Goal: Task Accomplishment & Management: Complete application form

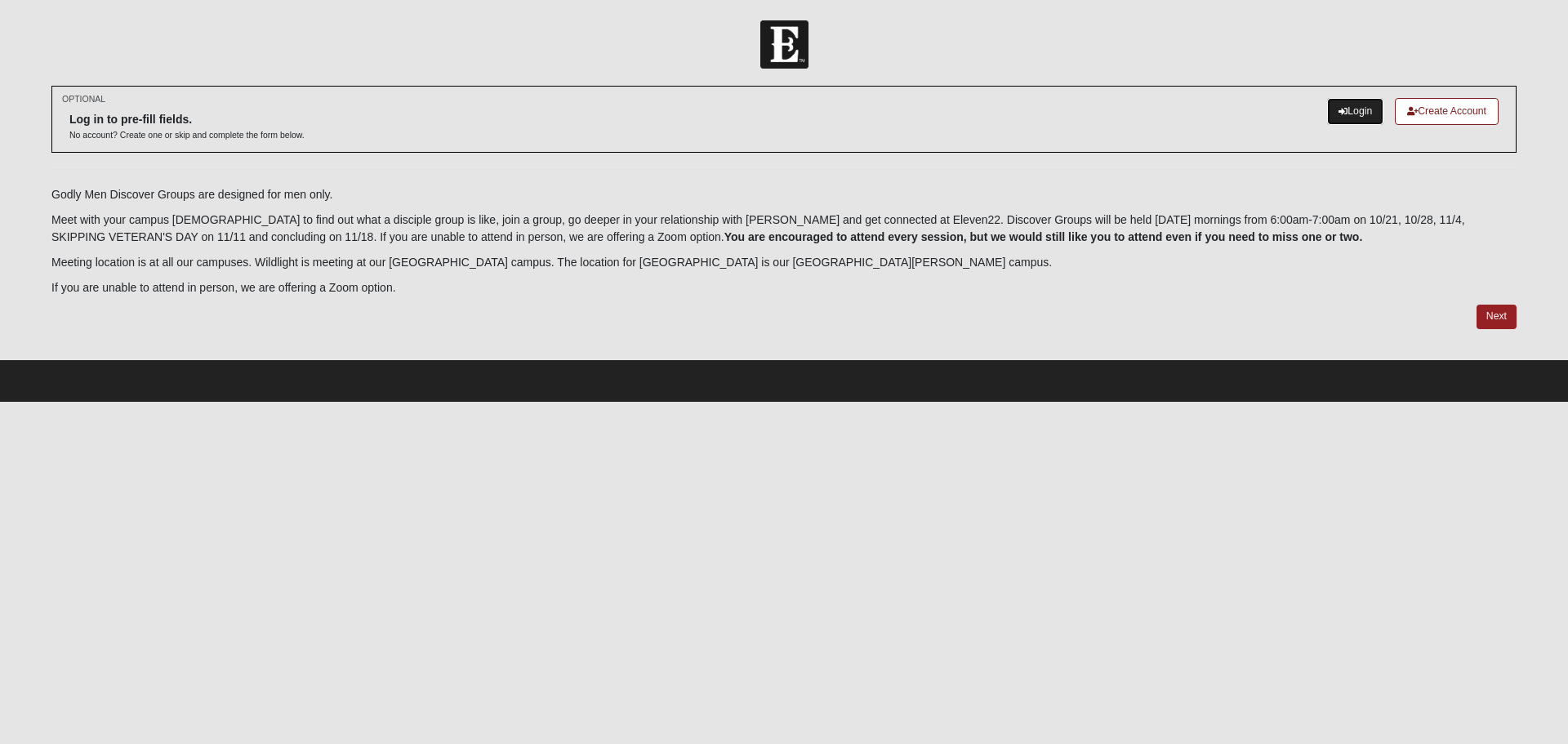
click at [1366, 109] on link "Login" at bounding box center [1355, 112] width 56 height 27
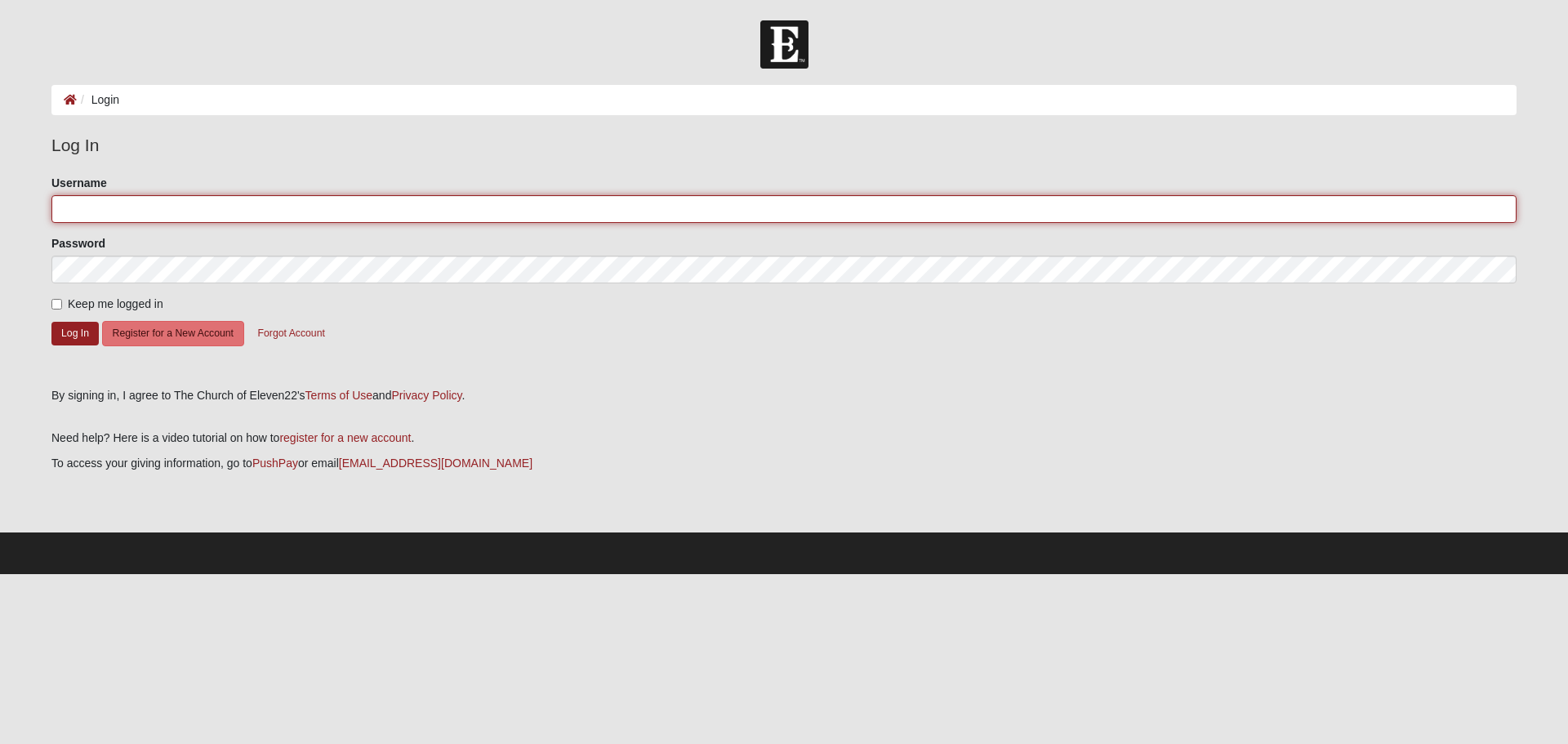
click at [244, 214] on input "Username" at bounding box center [784, 209] width 1465 height 27
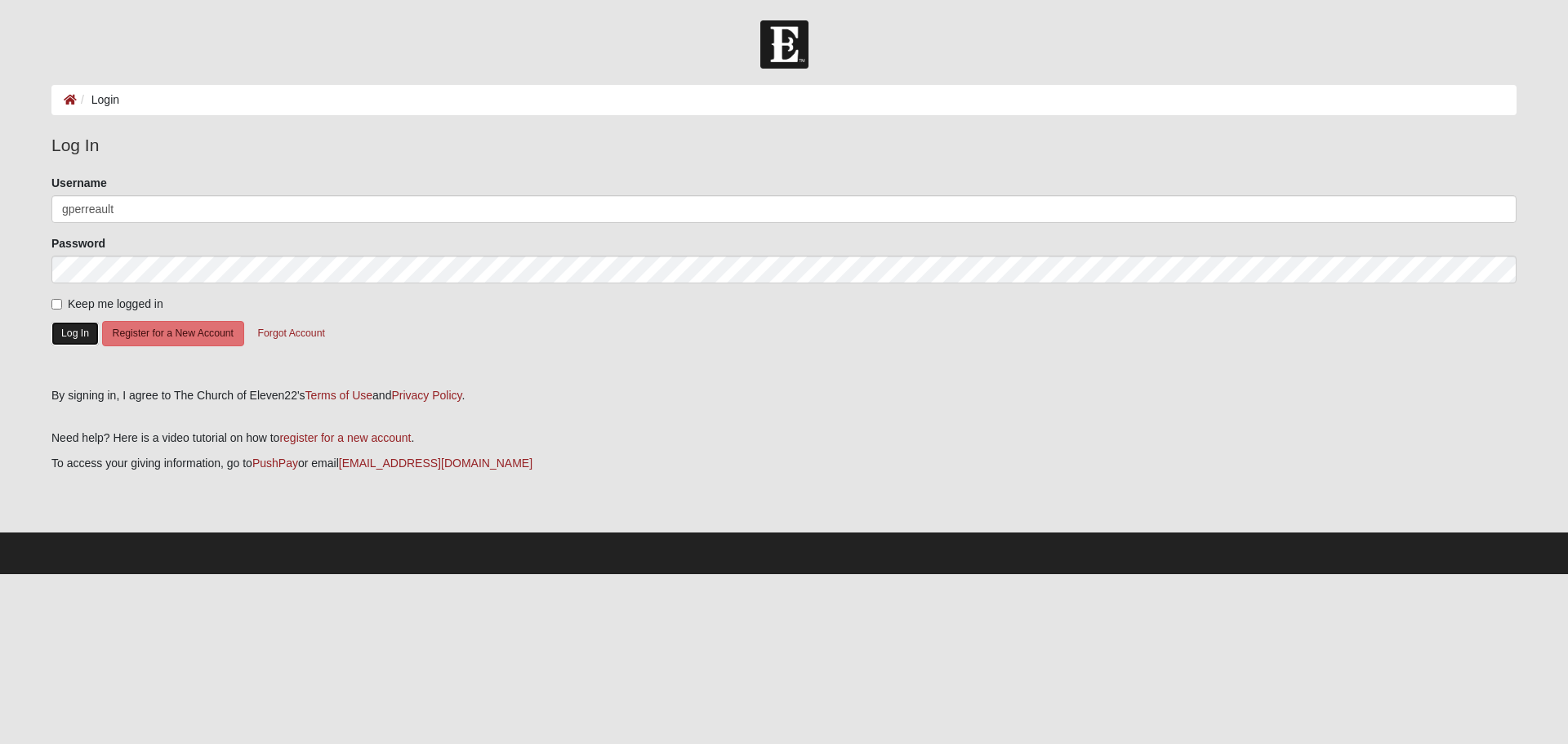
click at [75, 328] on button "Log In" at bounding box center [74, 334] width 47 height 24
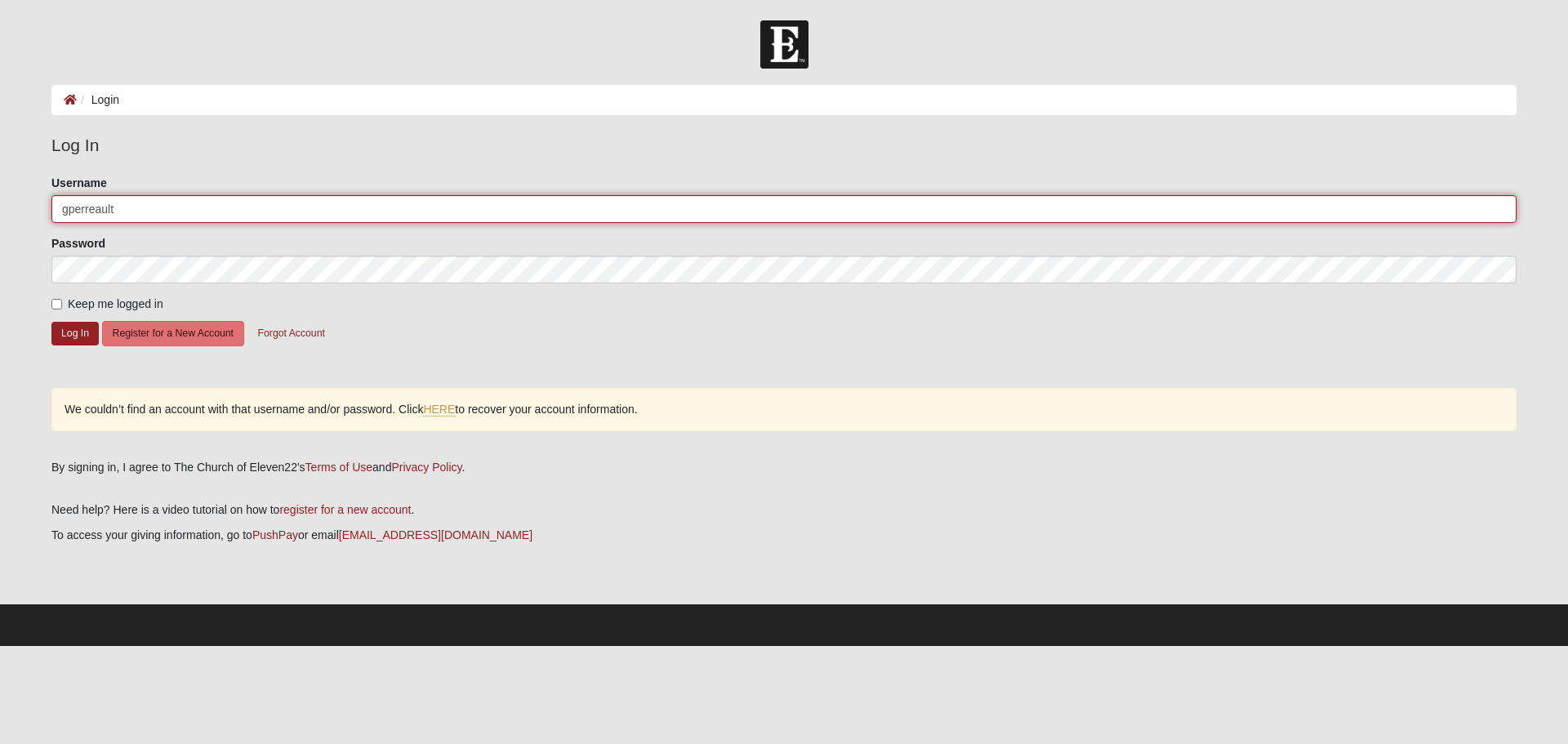
drag, startPoint x: 183, startPoint y: 204, endPoint x: 0, endPoint y: 216, distance: 183.4
click at [0, 216] on form "Log In Login Login Error Log In Please correct the following: Username gperreau…" at bounding box center [784, 334] width 1568 height 626
type input "[PERSON_NAME][EMAIL_ADDRESS][PERSON_NAME][DOMAIN_NAME]"
click at [51, 322] on button "Log In" at bounding box center [74, 334] width 47 height 24
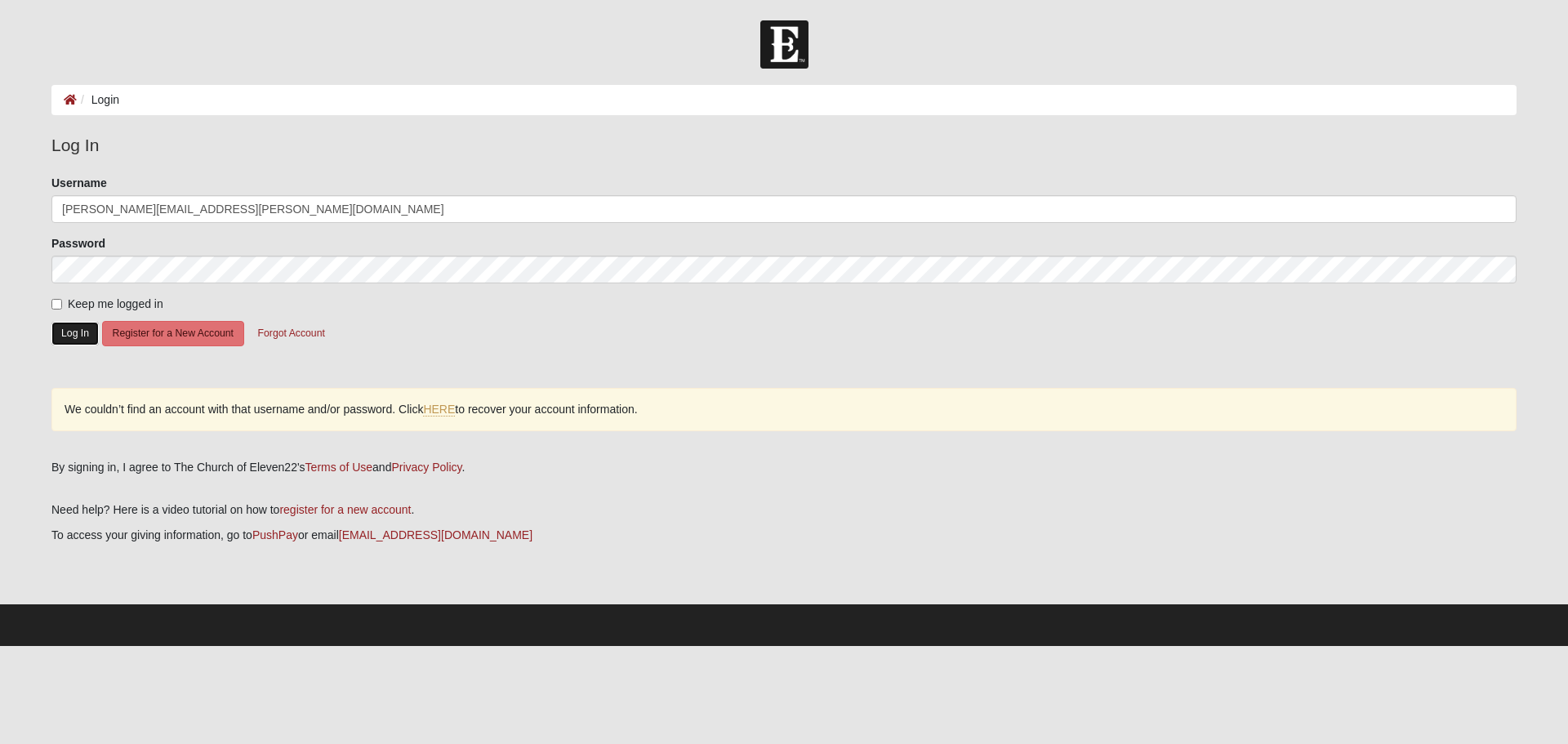
click at [82, 334] on button "Log In" at bounding box center [74, 334] width 47 height 24
click at [149, 340] on button "Register for a New Account" at bounding box center [173, 334] width 142 height 26
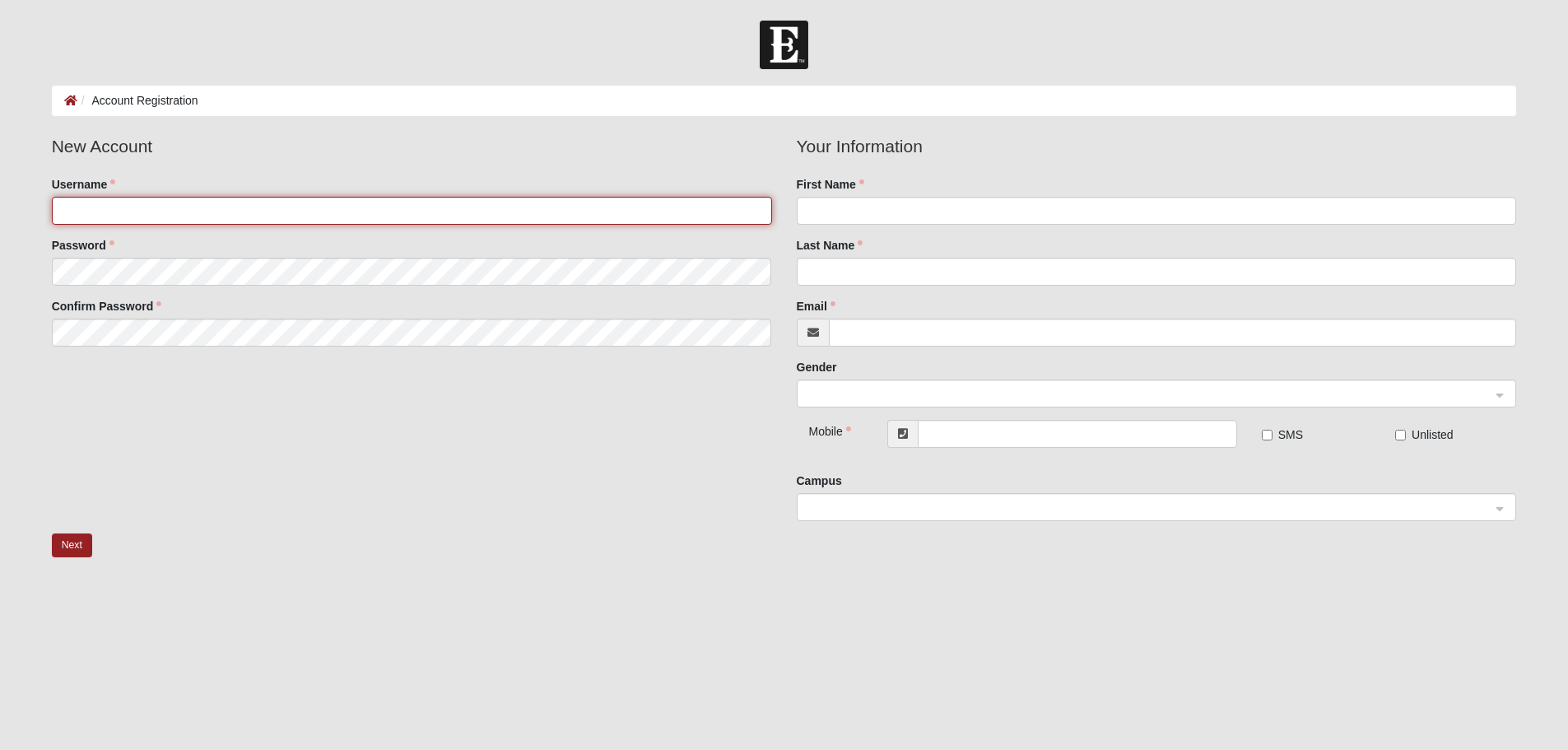
click at [239, 223] on input "Username" at bounding box center [412, 210] width 720 height 28
type input "gperreault"
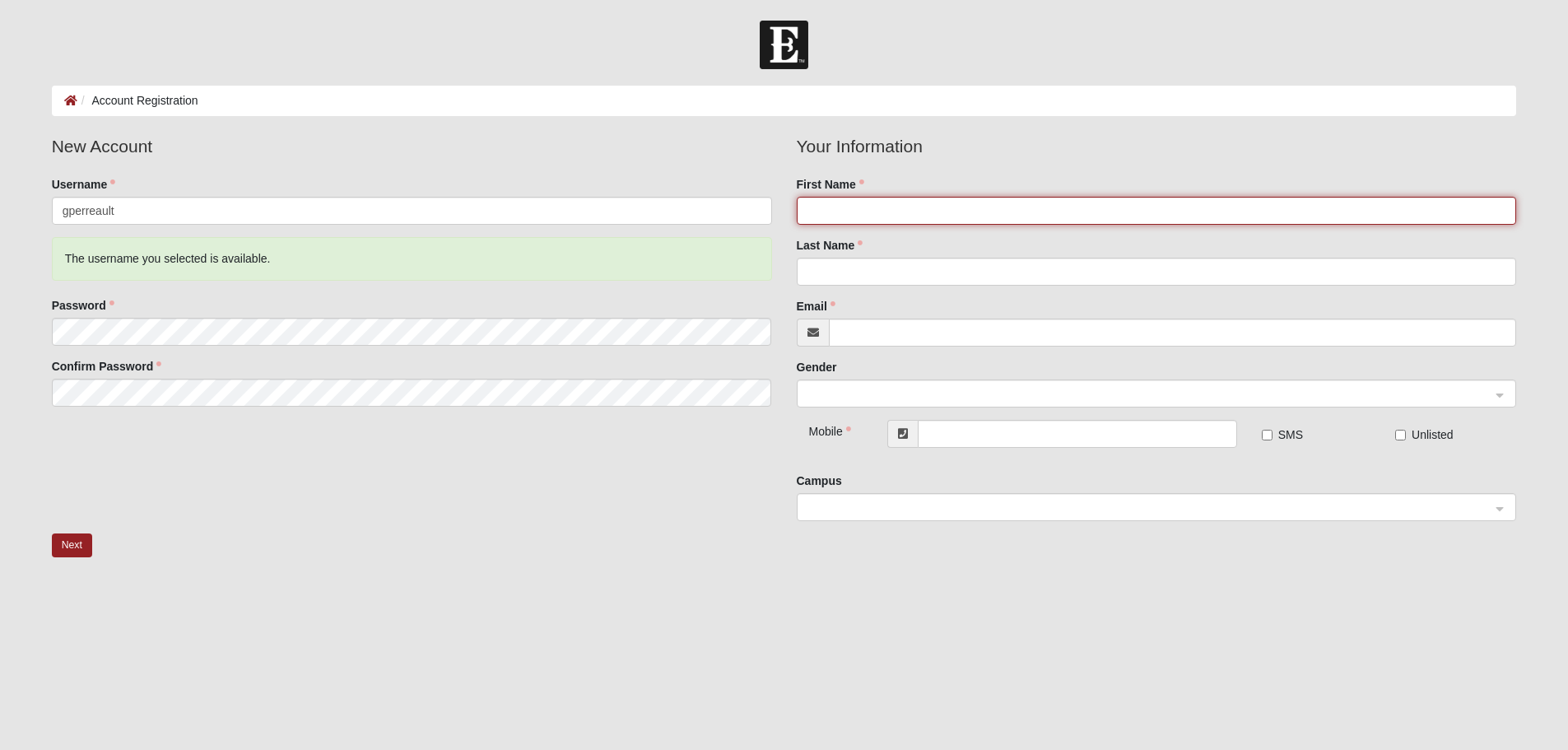
click at [913, 213] on input "First Name" at bounding box center [1157, 210] width 720 height 28
type input "[PERSON_NAME]"
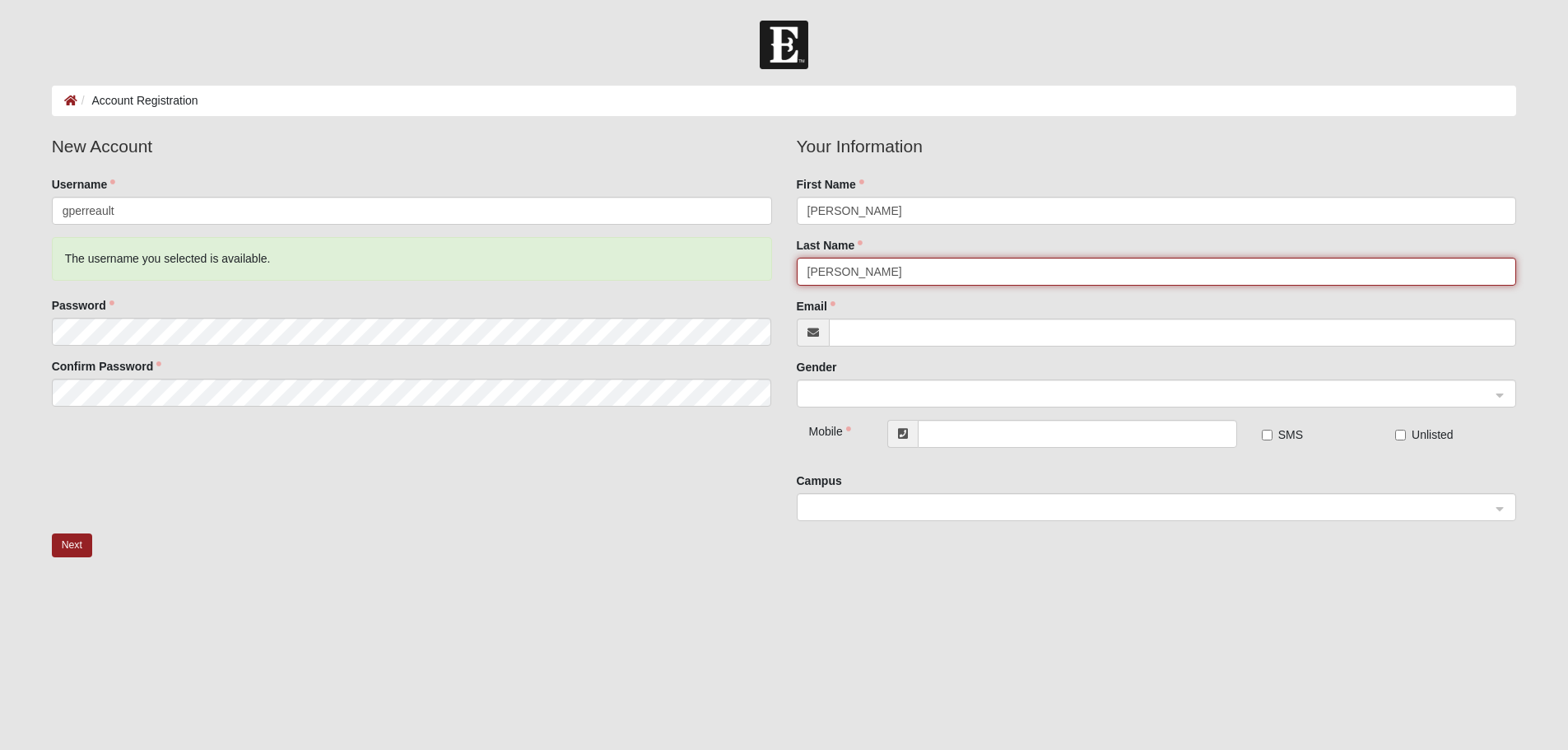
type input "[PERSON_NAME]"
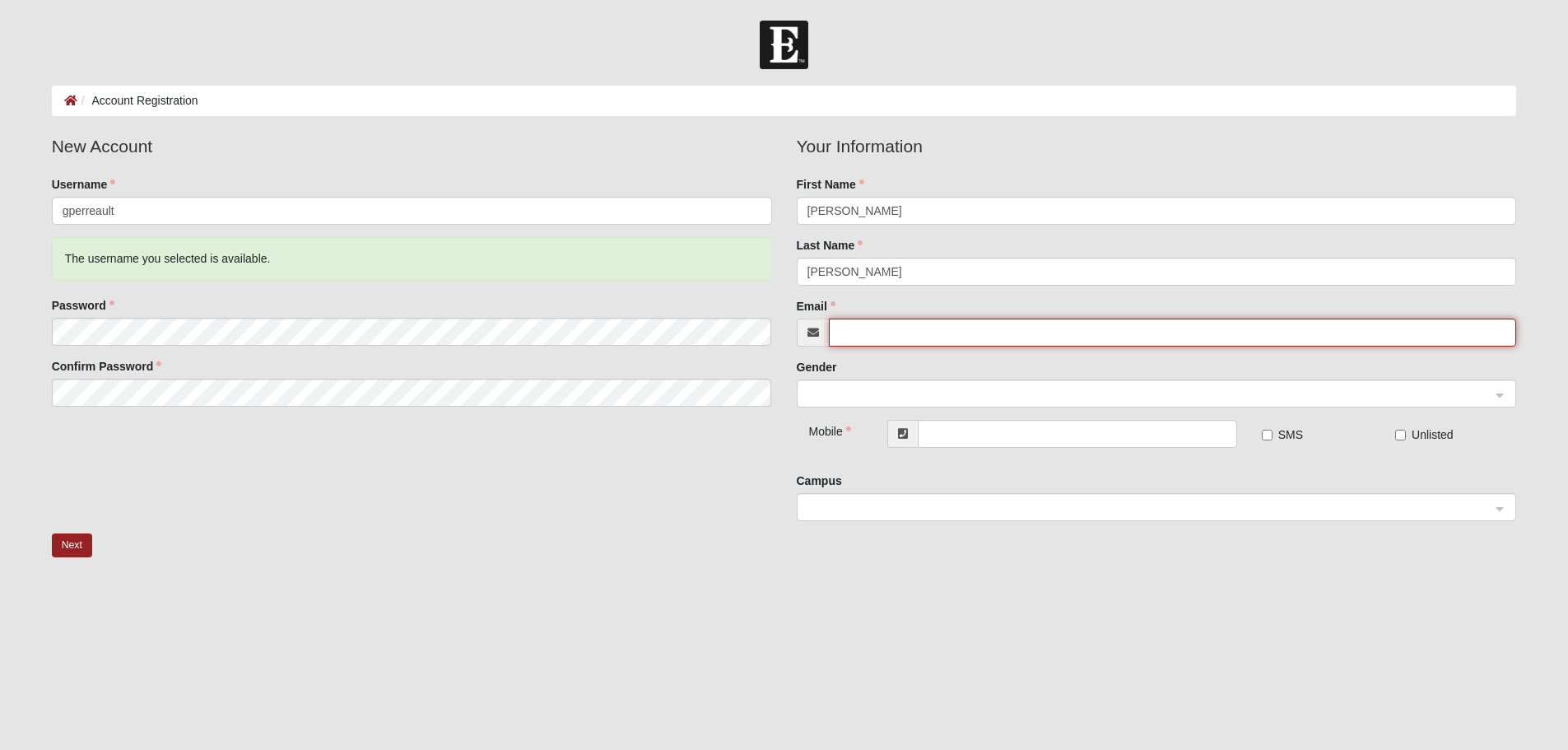
click at [906, 332] on input "Email" at bounding box center [1173, 333] width 688 height 28
click at [1000, 395] on span at bounding box center [1149, 394] width 684 height 18
type input "[PERSON_NAME][EMAIL_ADDRESS][PERSON_NAME][DOMAIN_NAME]"
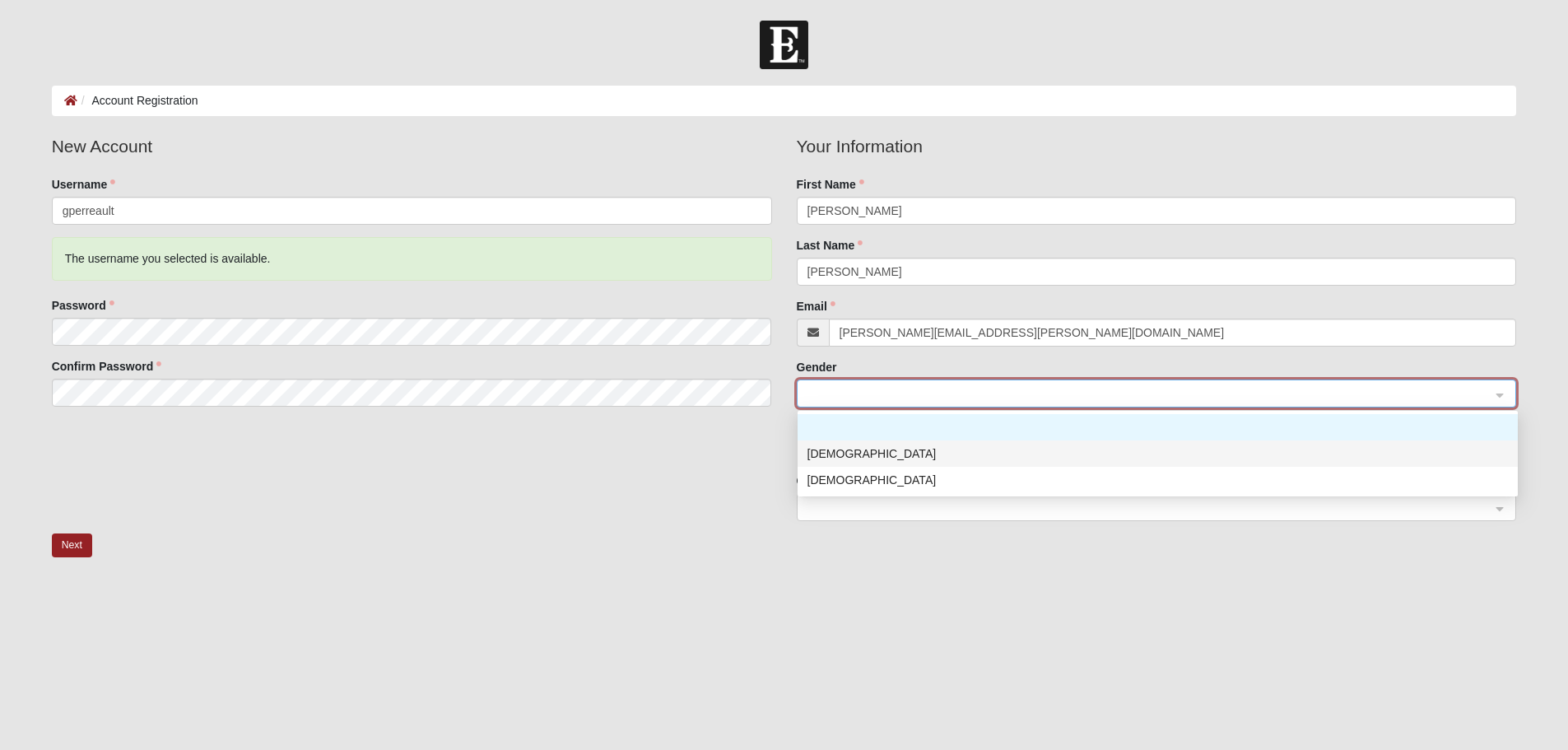
click at [994, 451] on div "[DEMOGRAPHIC_DATA]" at bounding box center [1157, 453] width 700 height 18
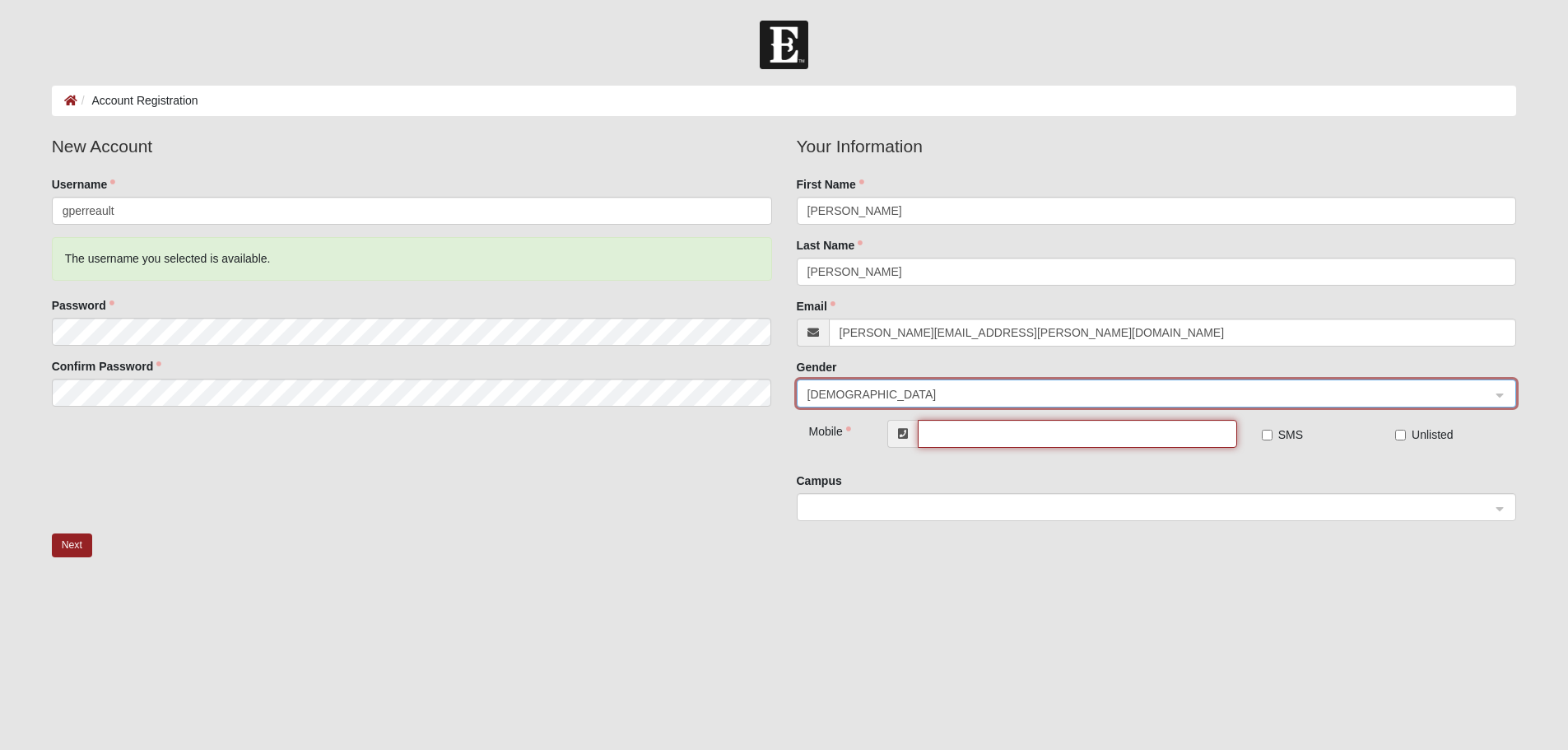
click at [992, 433] on input "text" at bounding box center [1077, 434] width 319 height 28
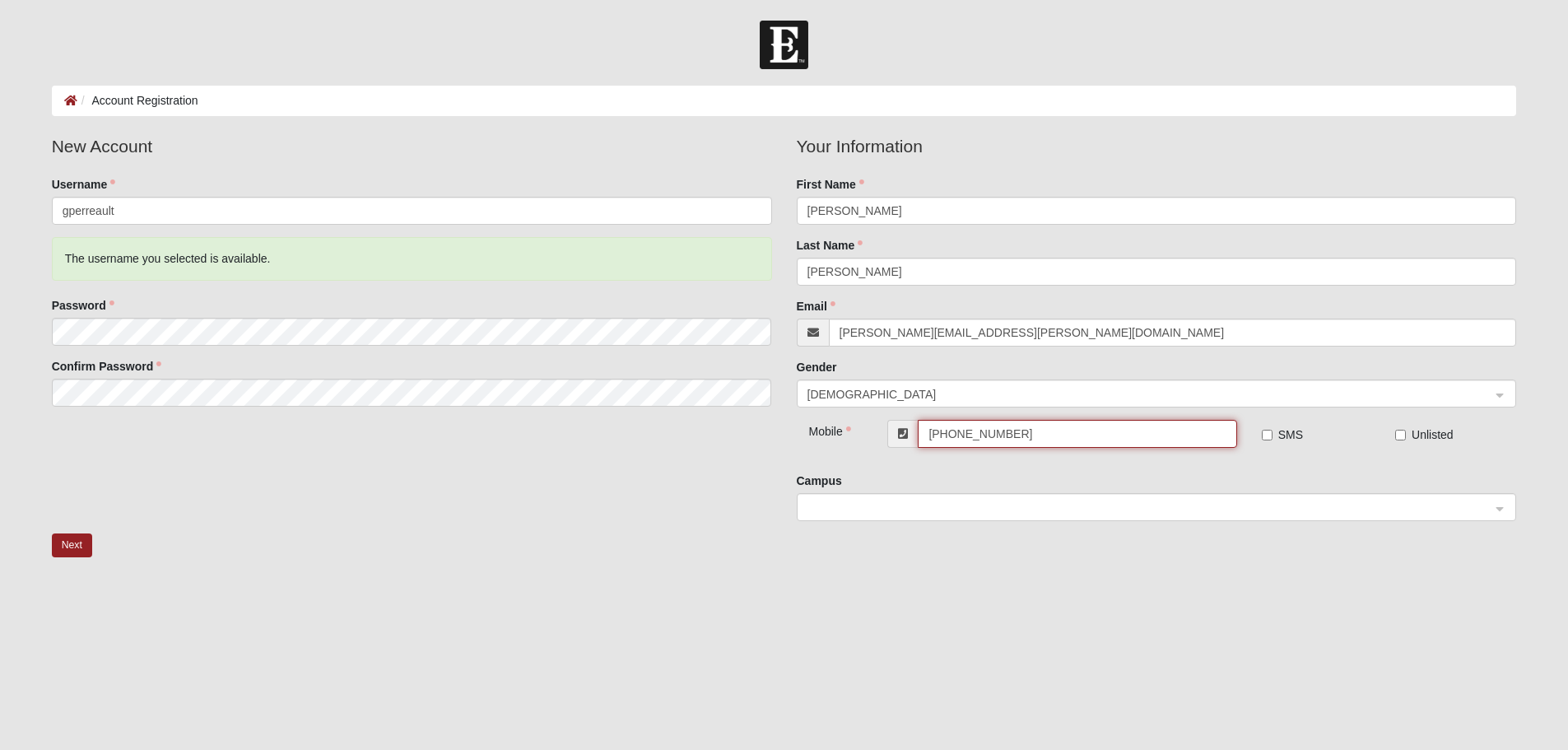
type input "[PHONE_NUMBER]"
click at [1266, 437] on input "SMS" at bounding box center [1266, 435] width 10 height 10
checkbox input "true"
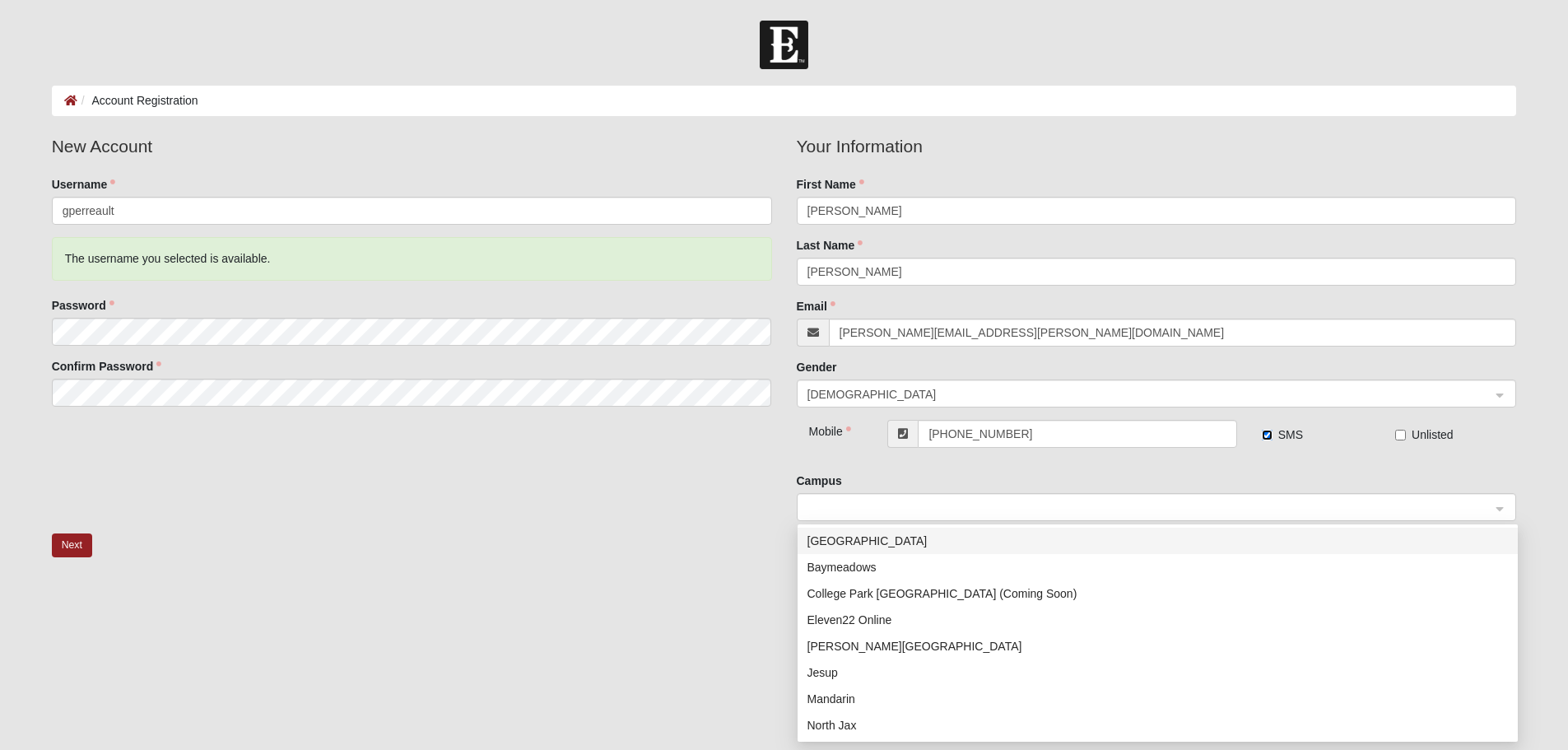
click at [1264, 501] on span at bounding box center [1149, 508] width 684 height 18
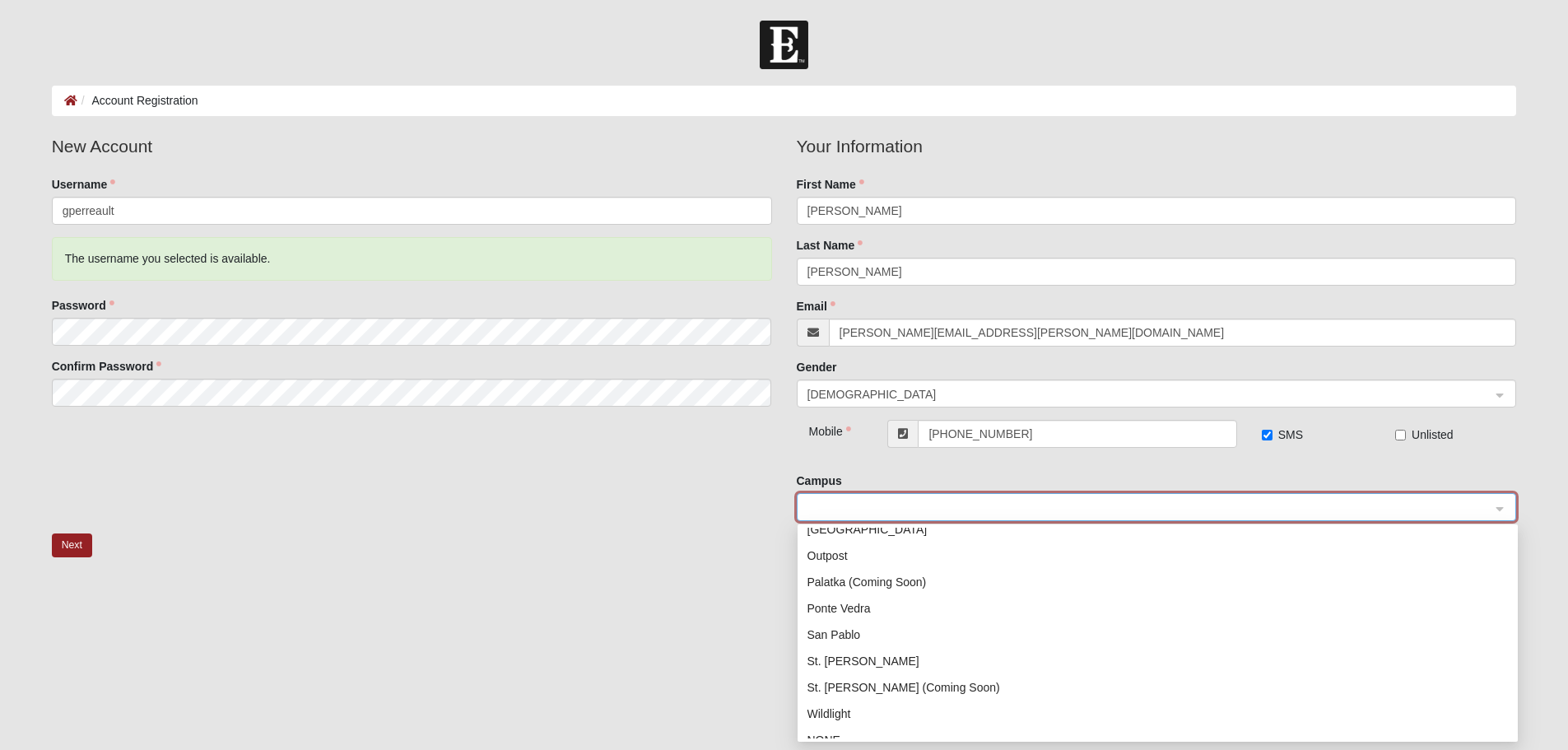
scroll to position [237, 0]
click at [856, 618] on div "San Pablo" at bounding box center [1157, 620] width 700 height 18
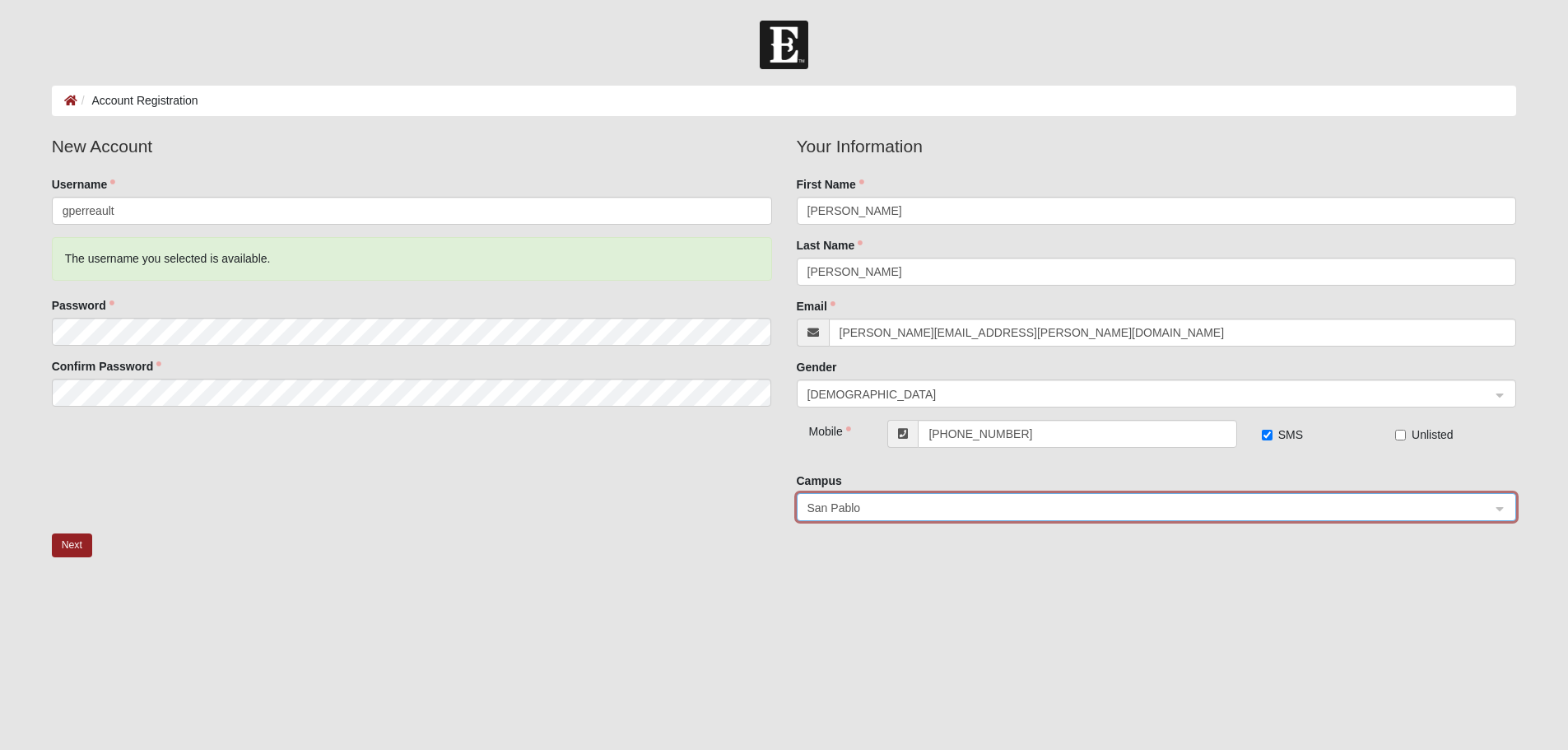
scroll to position [45, 0]
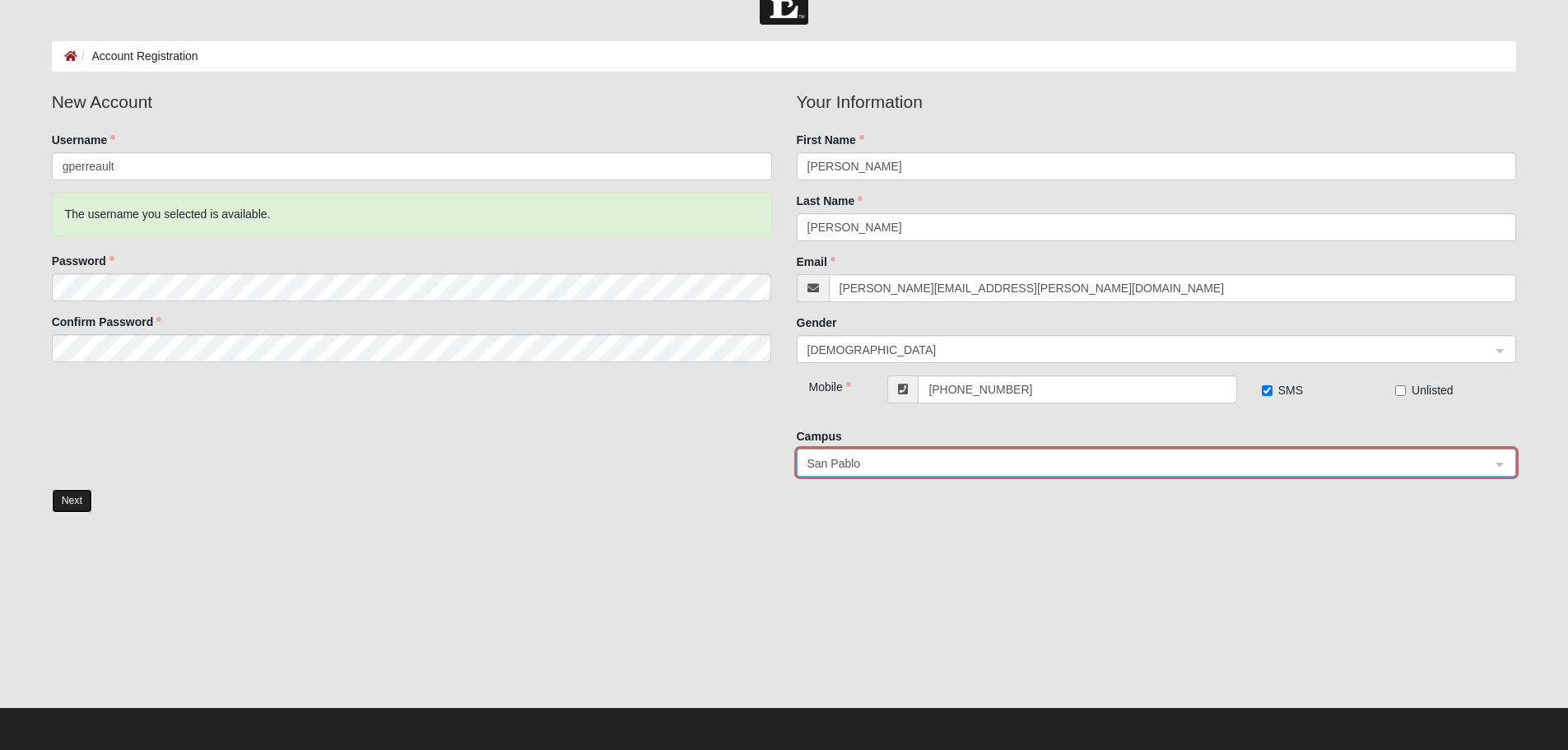
click at [63, 497] on button "Next" at bounding box center [72, 501] width 40 height 24
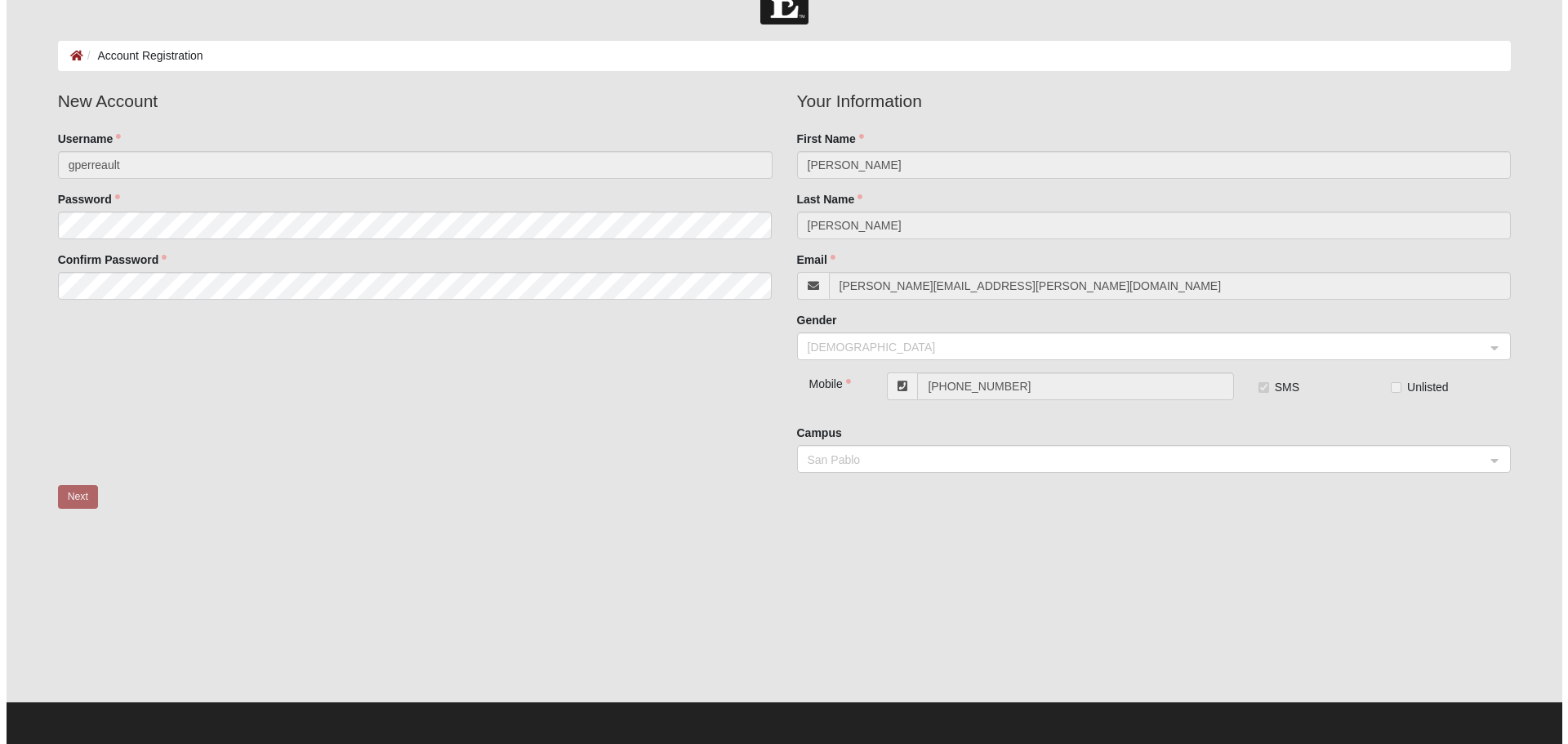
scroll to position [0, 0]
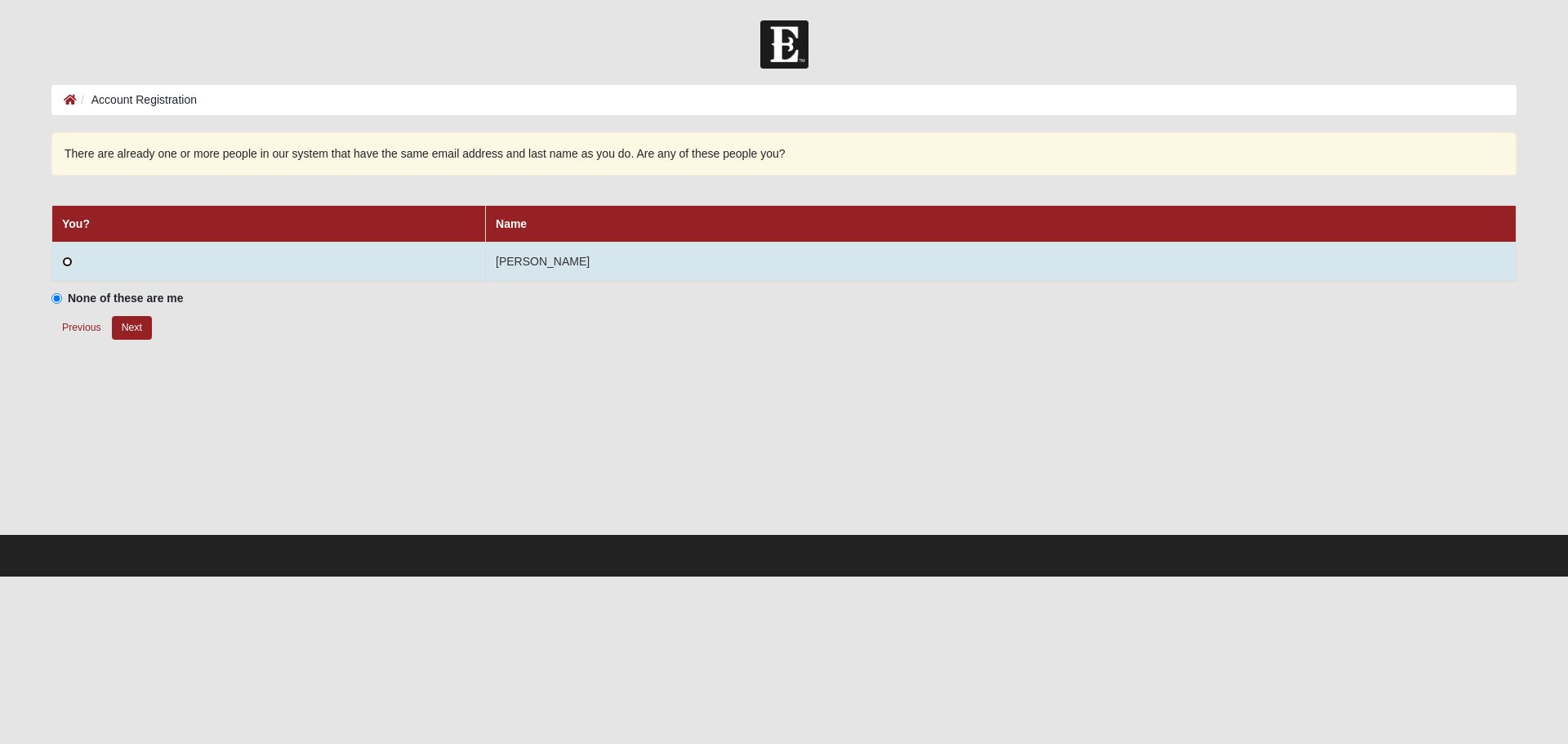
click at [64, 266] on input "radio" at bounding box center [68, 262] width 10 height 10
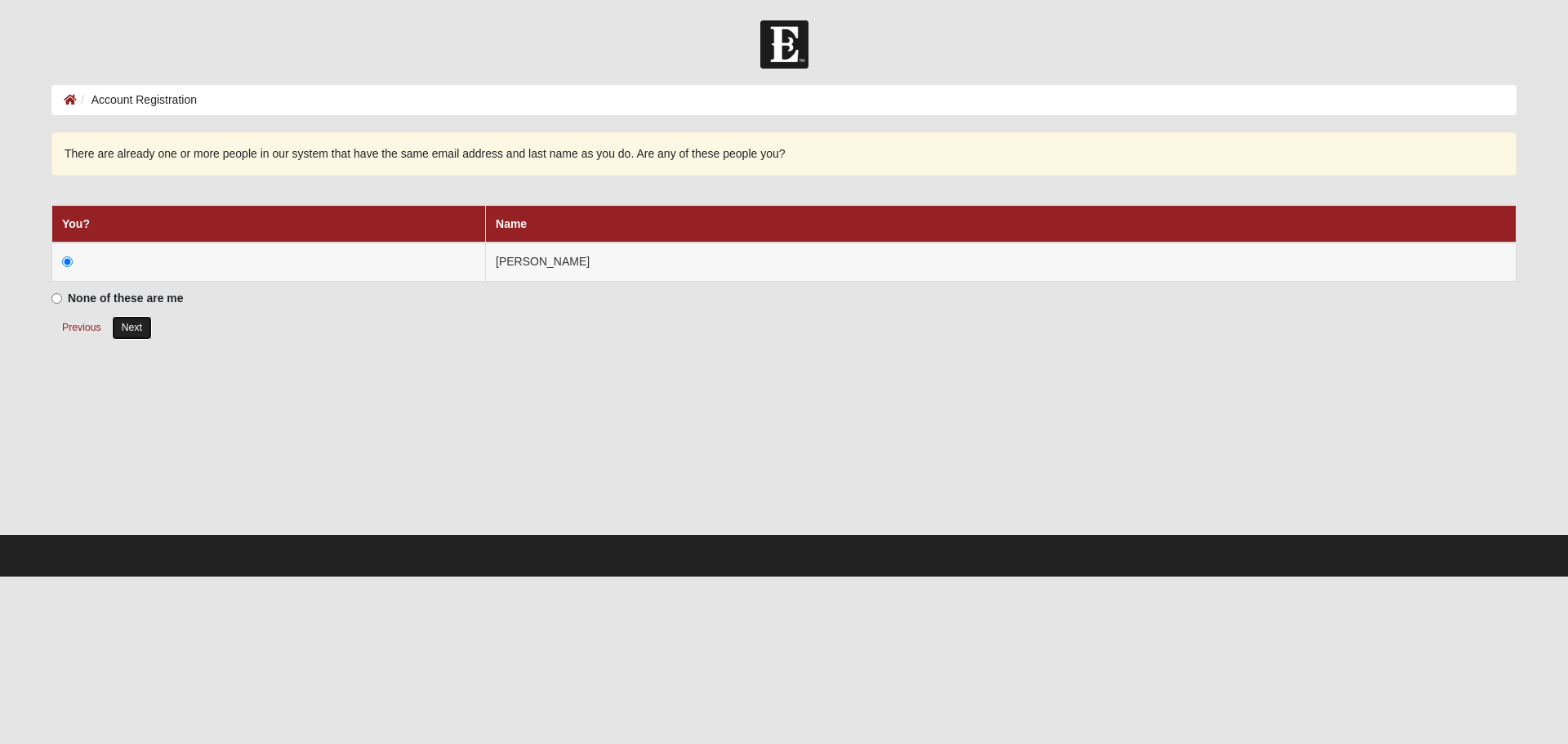
click at [122, 329] on button "Next" at bounding box center [132, 328] width 40 height 24
radio input "true"
